Goal: Task Accomplishment & Management: Manage account settings

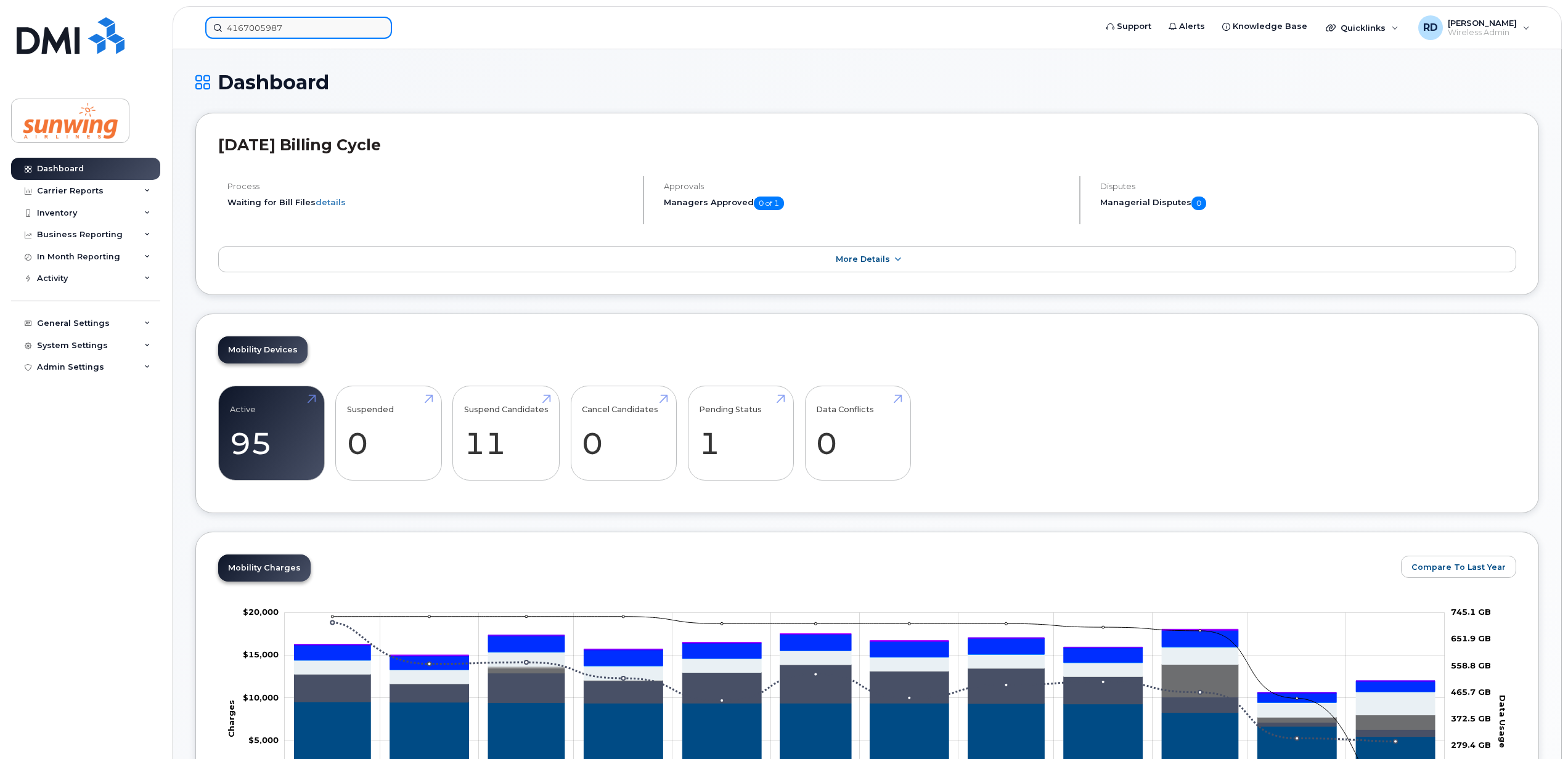
click at [299, 28] on input "4167005987" at bounding box center [298, 28] width 186 height 23
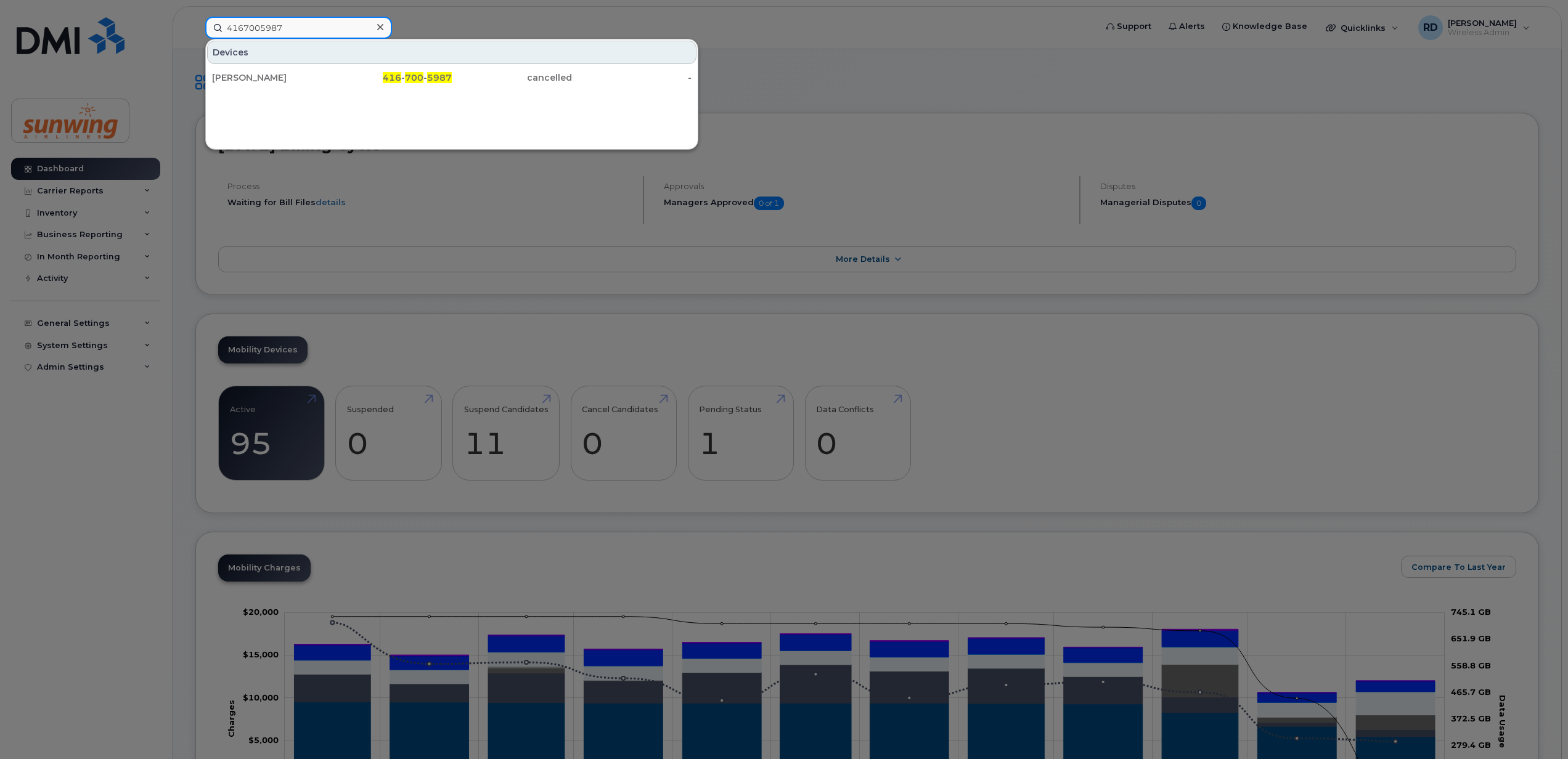
drag, startPoint x: 299, startPoint y: 28, endPoint x: 190, endPoint y: 23, distance: 109.1
click at [196, 23] on div "4167005987 Devices Ajith Roy Kothamattathil 416 - 700 - 5987 cancelled -" at bounding box center [646, 28] width 902 height 23
type input "6479214069"
click at [262, 79] on div "Occ Emergency" at bounding box center [273, 78] width 120 height 13
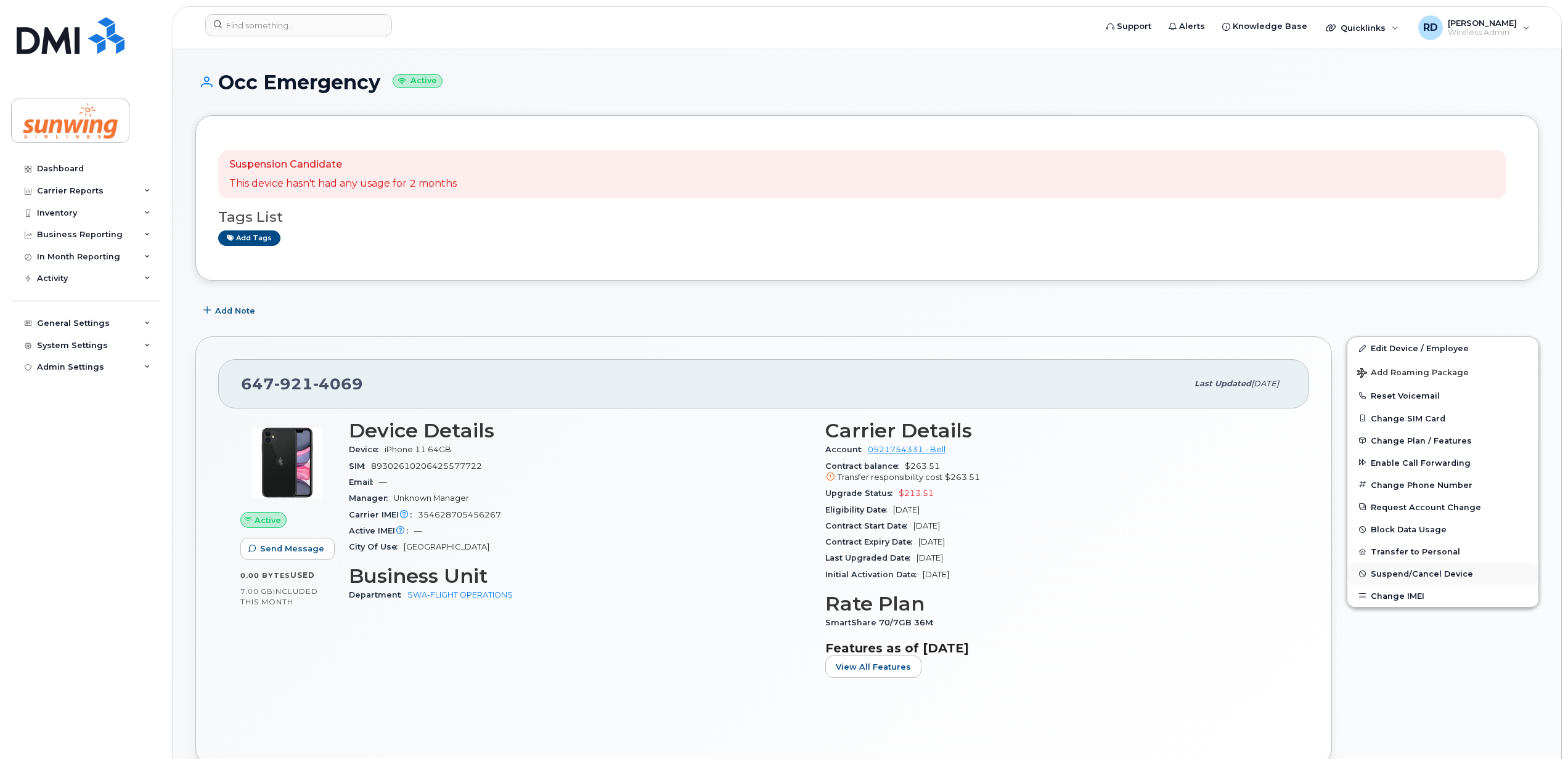
click at [1401, 573] on span "Suspend/Cancel Device" at bounding box center [1422, 573] width 102 height 9
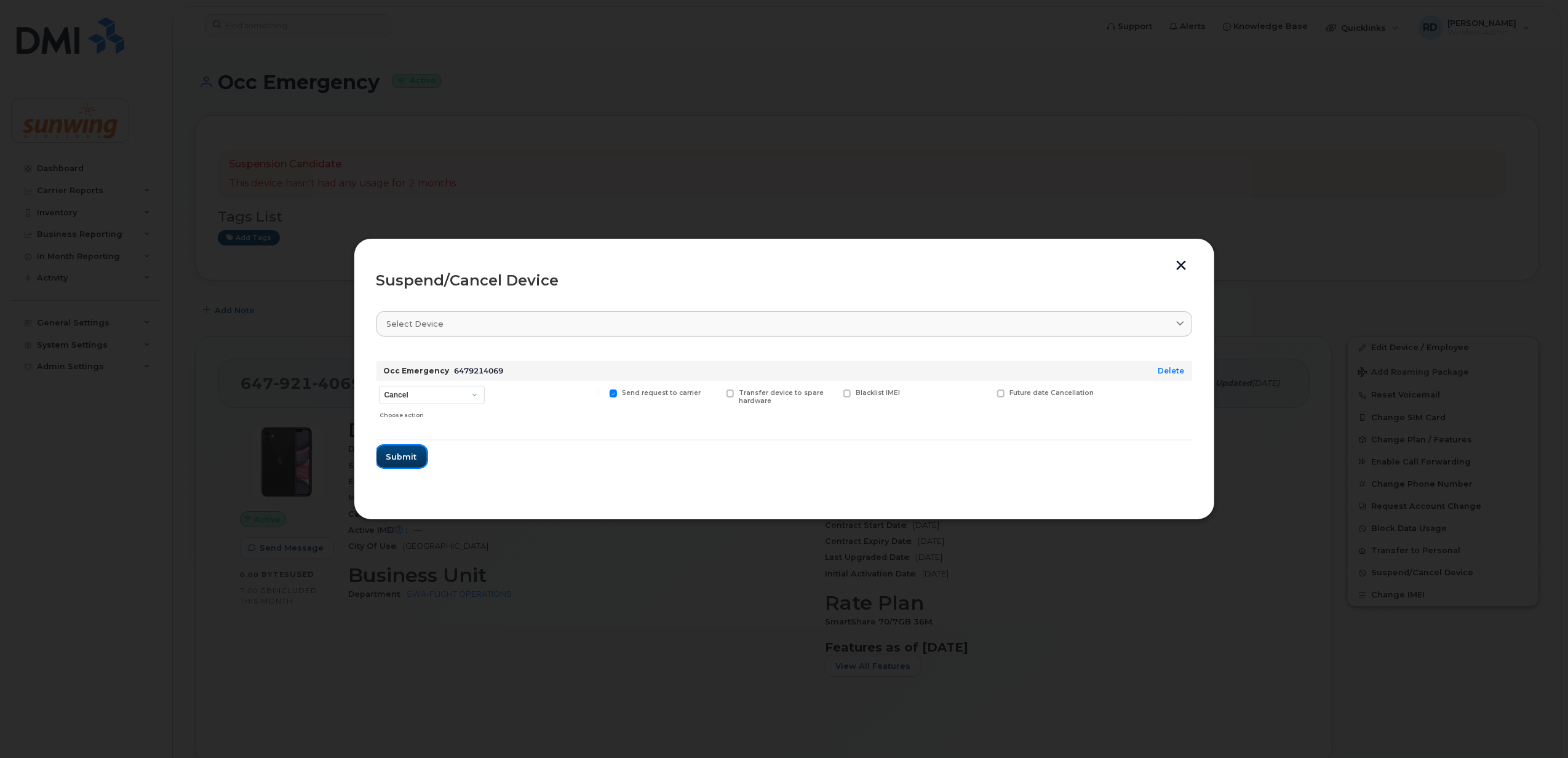
click at [401, 459] on span "Submit" at bounding box center [401, 457] width 31 height 12
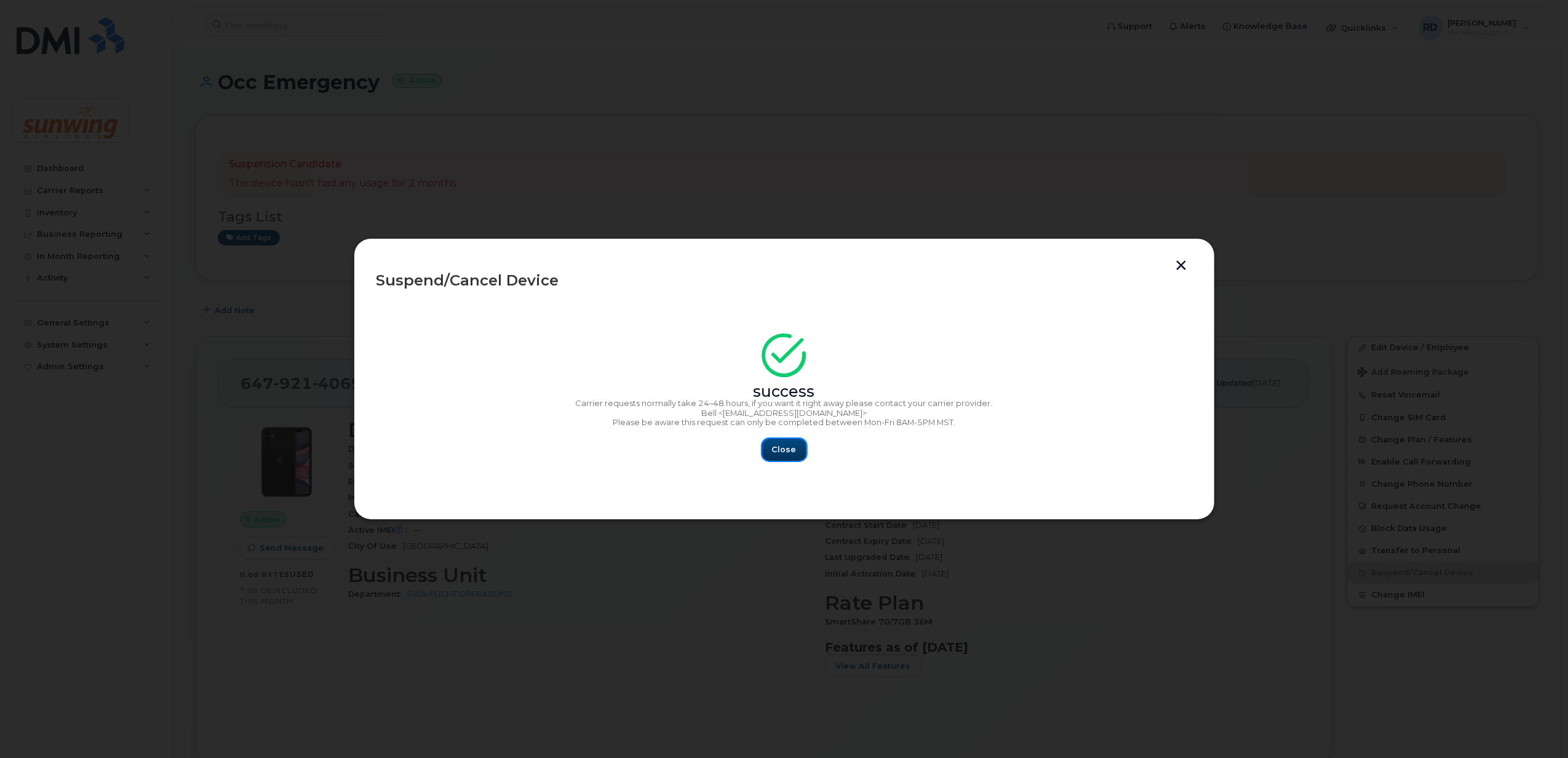
click at [771, 446] on button "Close" at bounding box center [784, 450] width 44 height 23
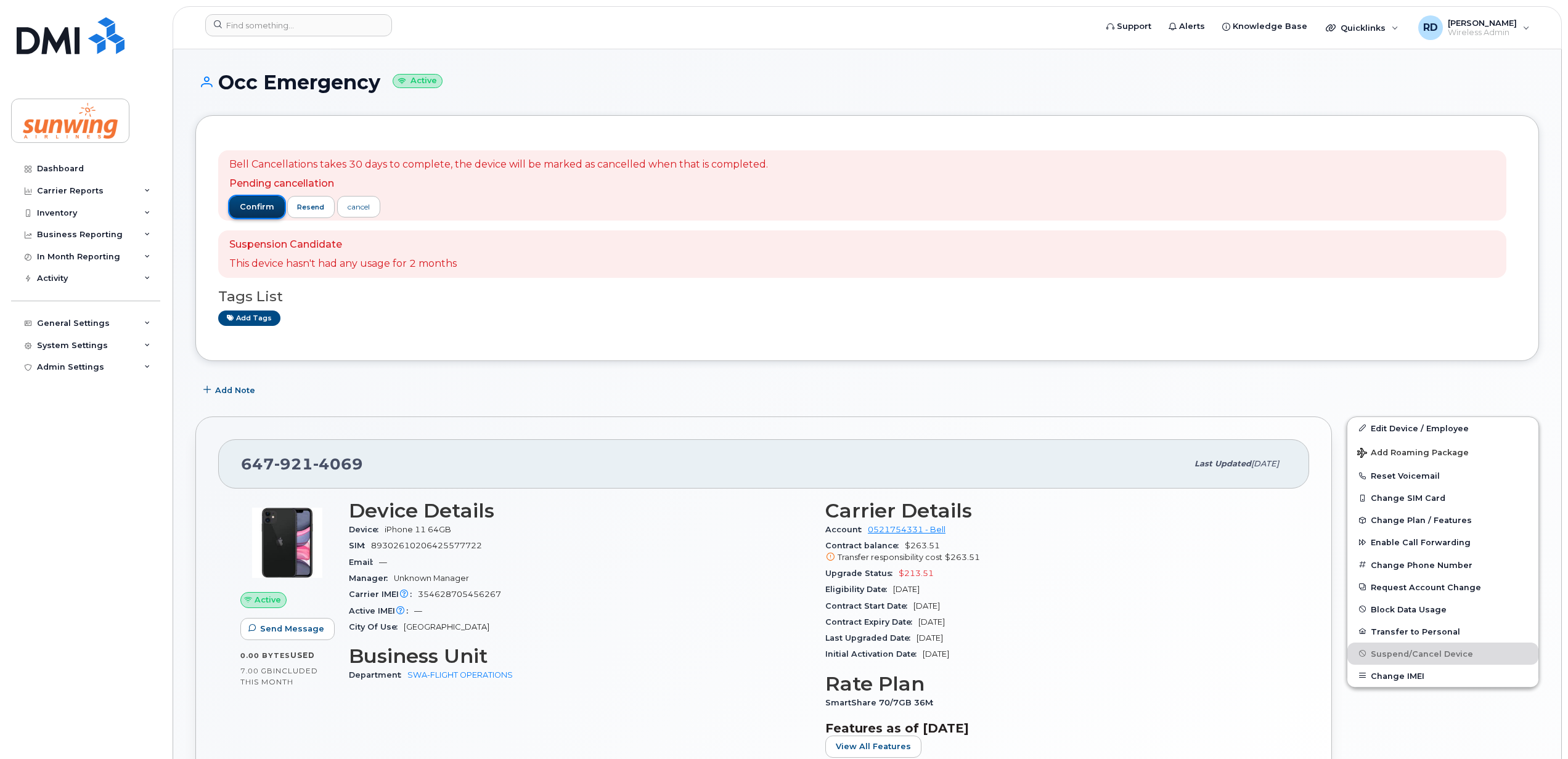
click at [248, 207] on span "confirm" at bounding box center [257, 206] width 34 height 11
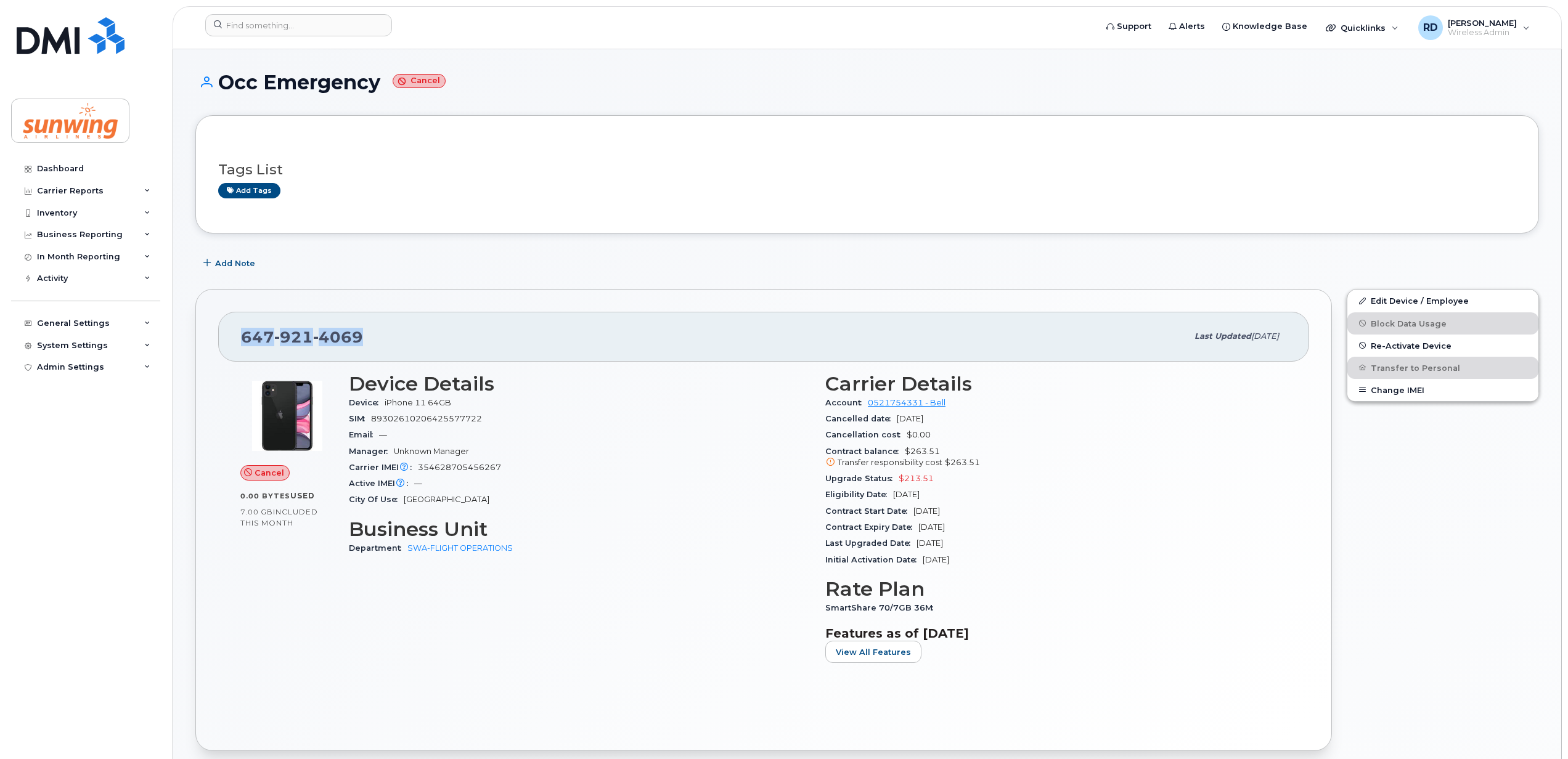
drag, startPoint x: 372, startPoint y: 334, endPoint x: 240, endPoint y: 344, distance: 132.4
click at [240, 344] on div "647 921 4069 Last updated Aug 26, 2025" at bounding box center [764, 336] width 1091 height 49
drag, startPoint x: 240, startPoint y: 344, endPoint x: 243, endPoint y: 336, distance: 8.5
copy span "647 921 4069"
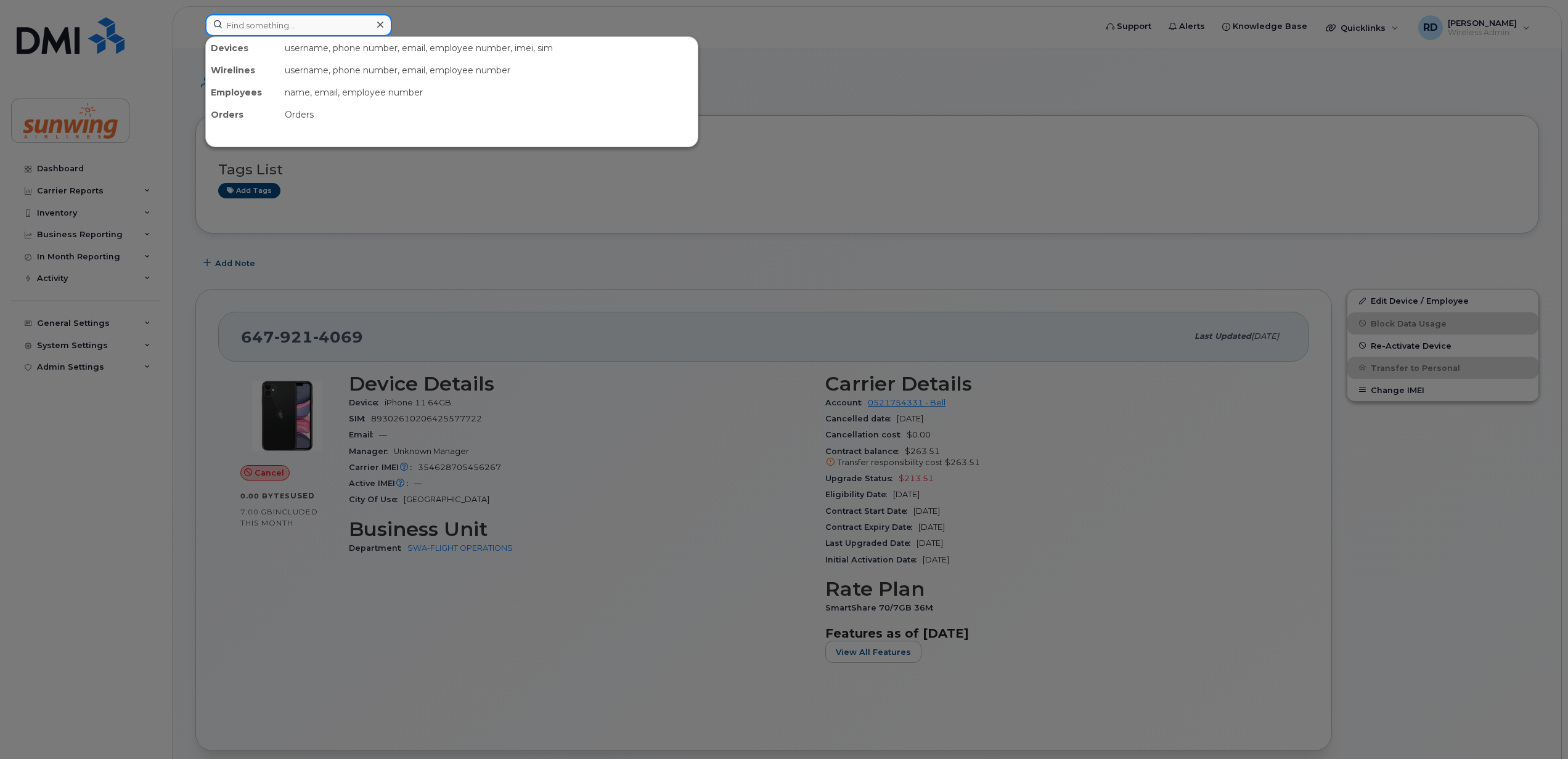
click at [292, 24] on input at bounding box center [298, 25] width 186 height 23
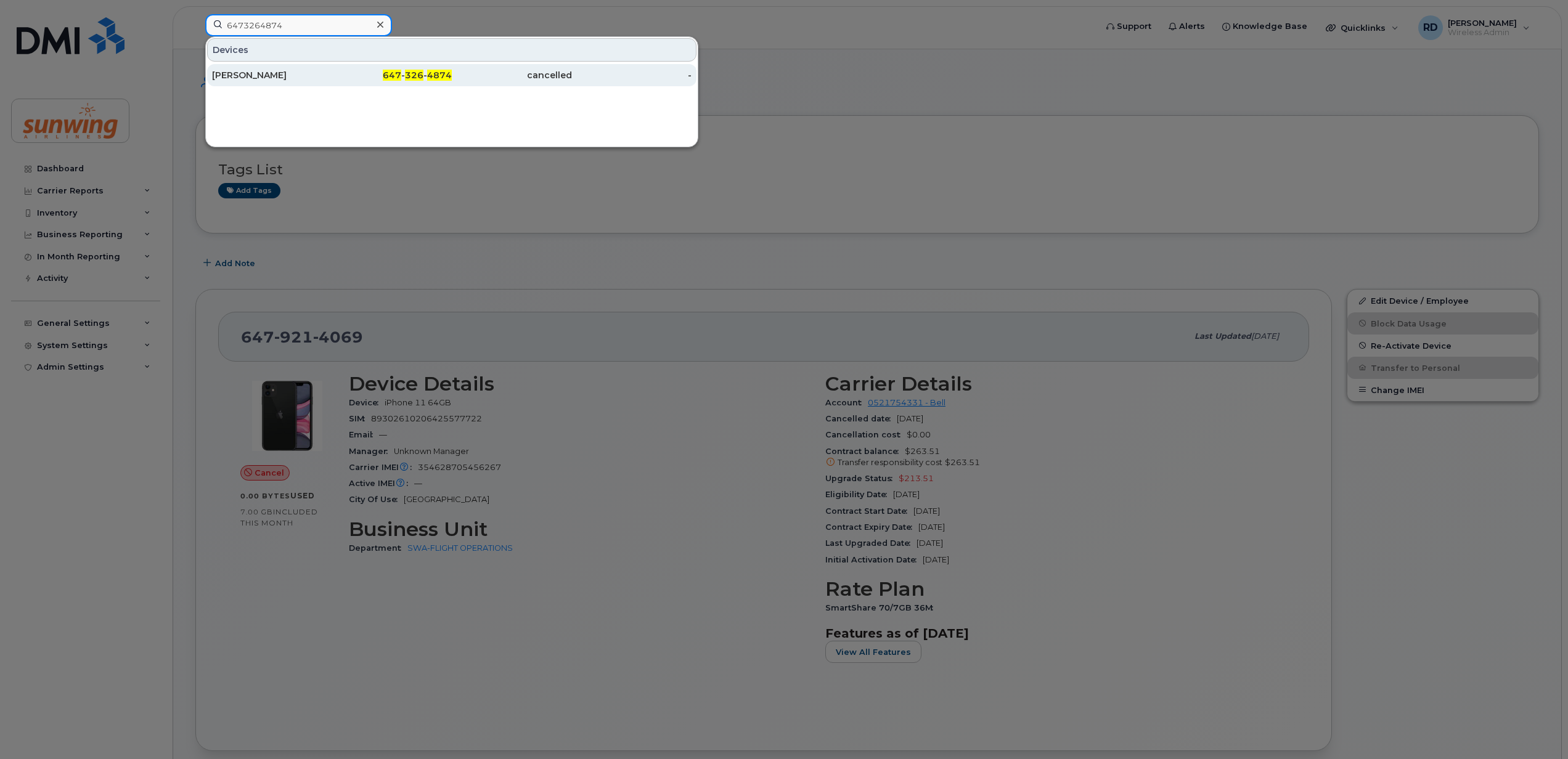
type input "6473264874"
click at [259, 77] on div "[PERSON_NAME]" at bounding box center [273, 75] width 120 height 13
